Goal: Task Accomplishment & Management: Use online tool/utility

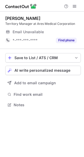
scroll to position [101, 84]
